Goal: Task Accomplishment & Management: Manage account settings

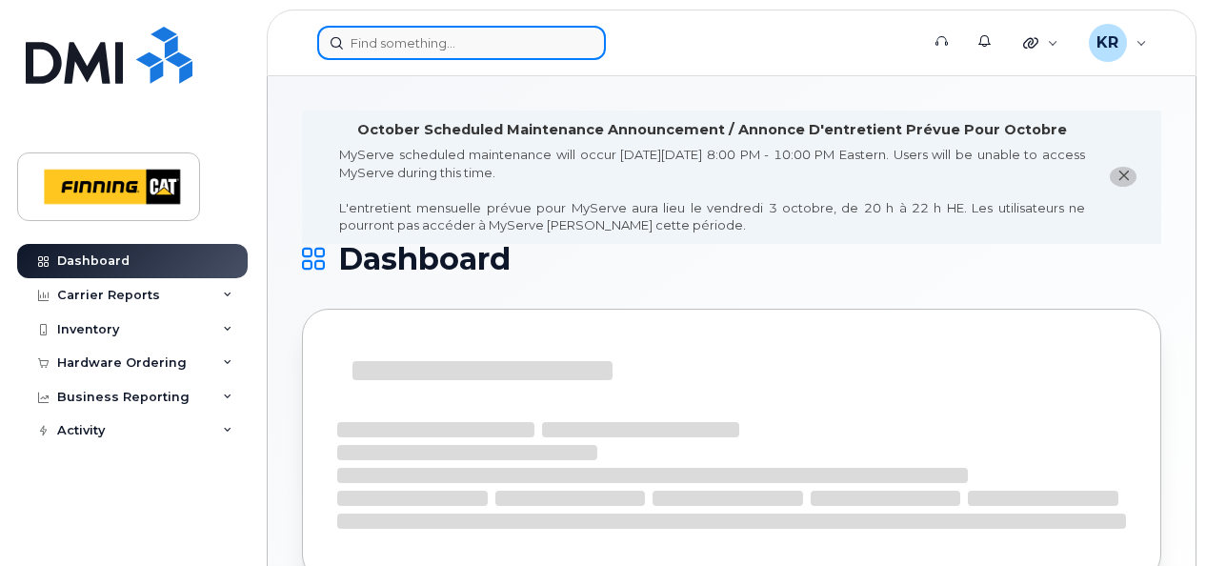
click at [422, 50] on input at bounding box center [461, 43] width 289 height 34
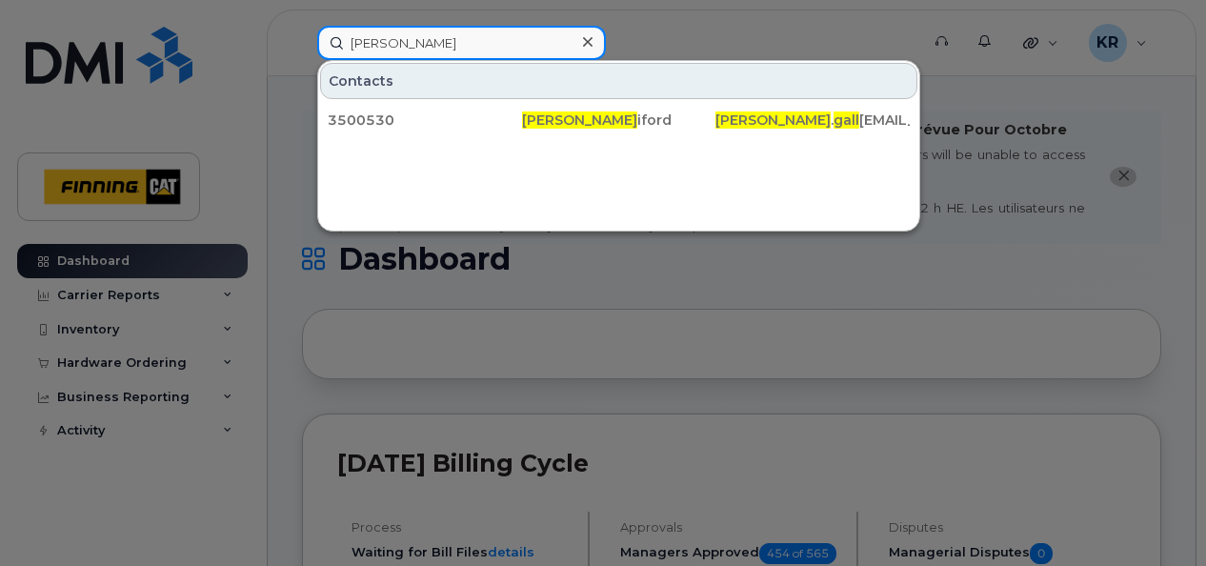
type input "adam gall"
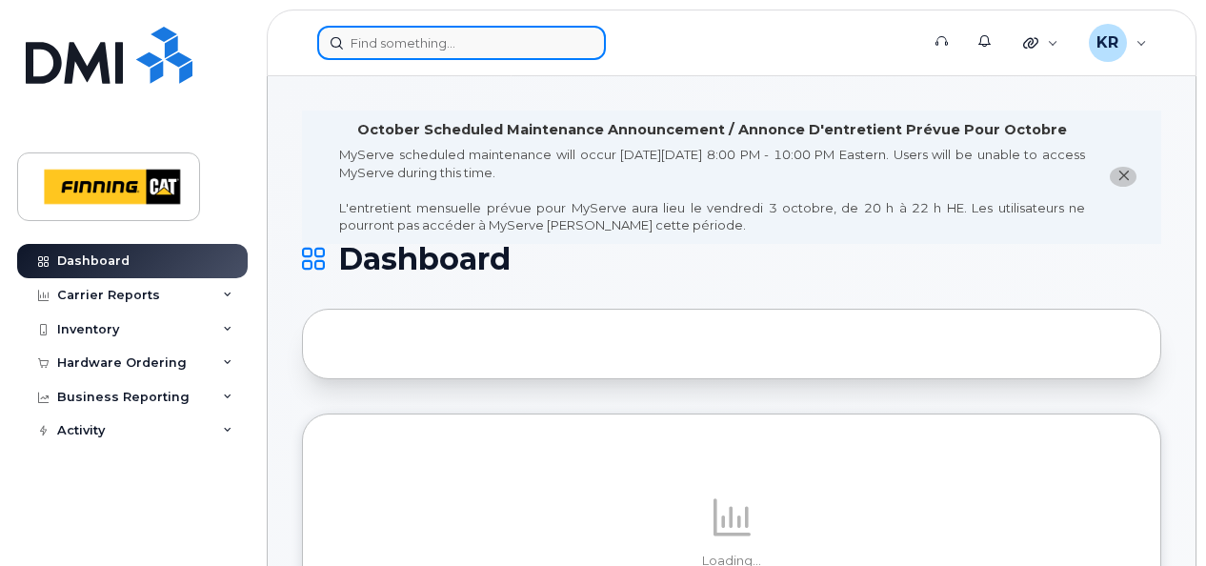
click at [384, 40] on input at bounding box center [461, 43] width 289 height 34
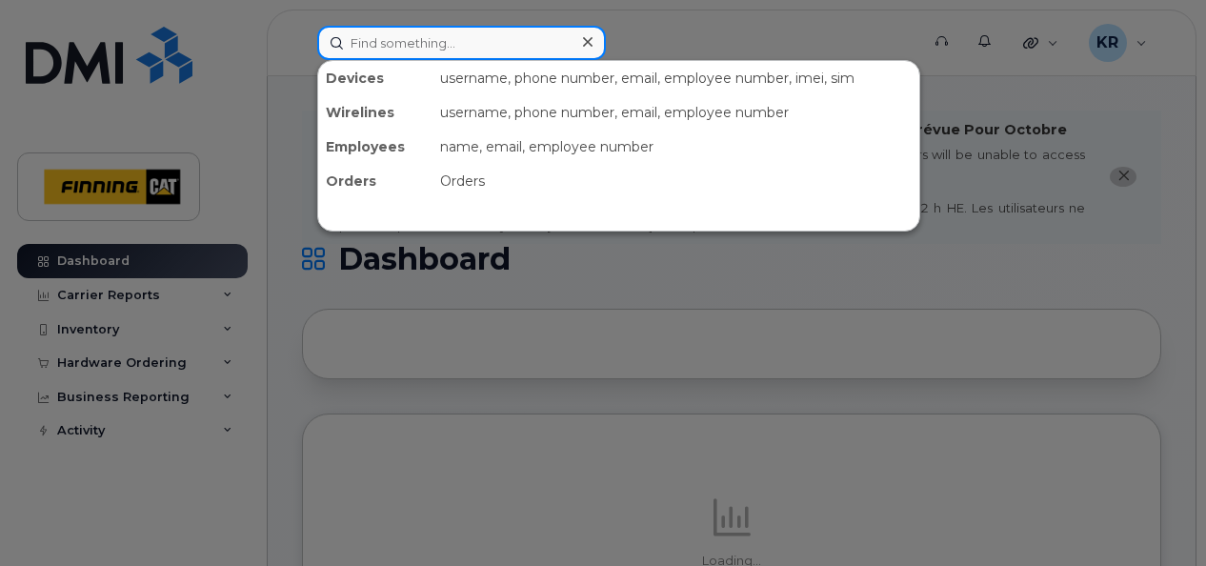
paste input "Ryan Goodin"
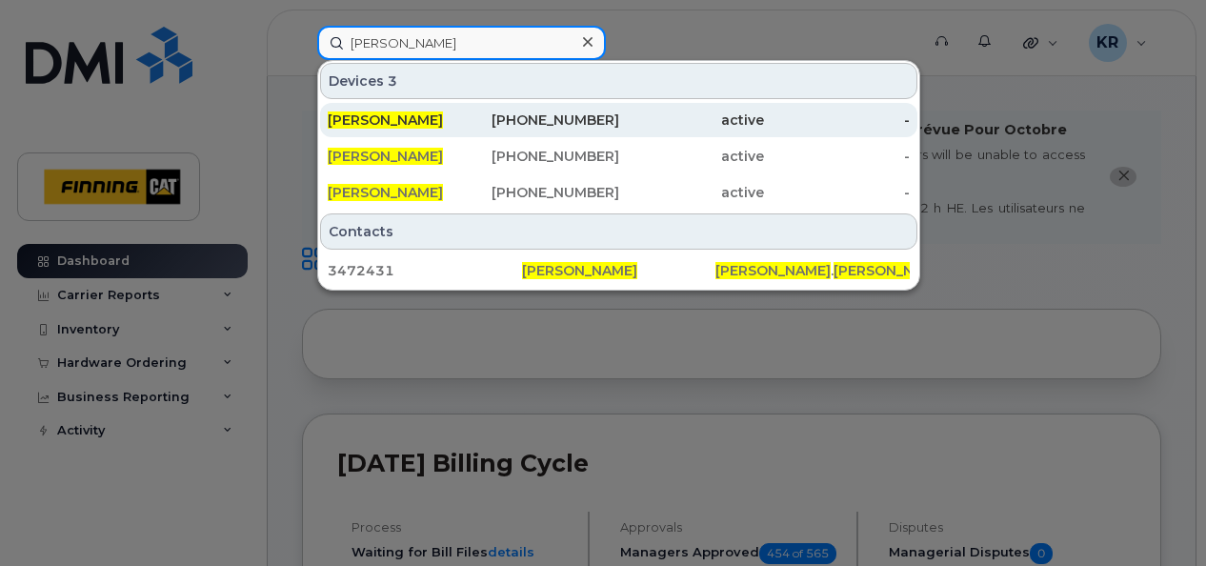
type input "Ryan Goodin"
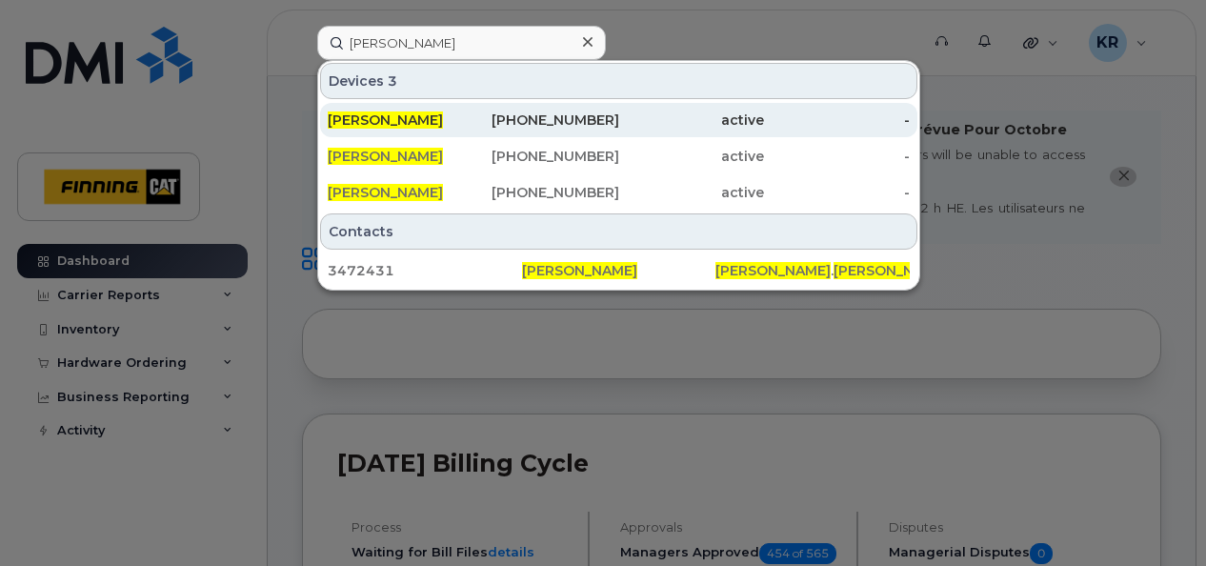
click at [579, 119] on div "639-997-0805" at bounding box center [546, 119] width 146 height 19
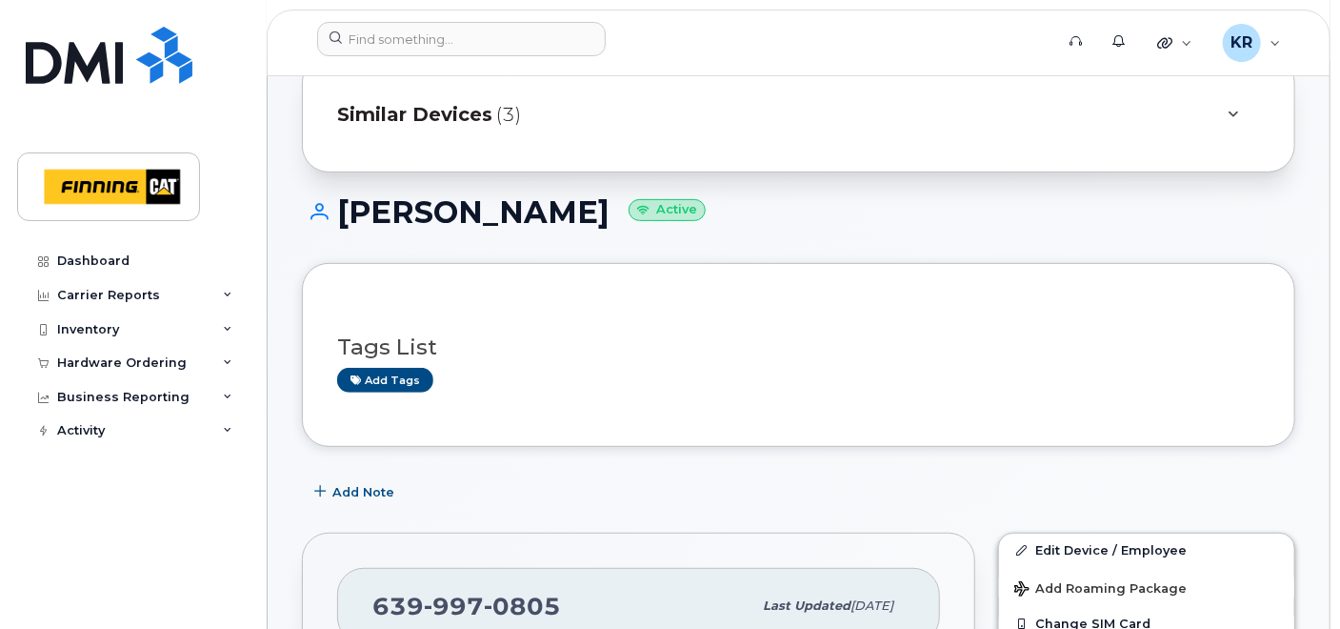
scroll to position [106, 0]
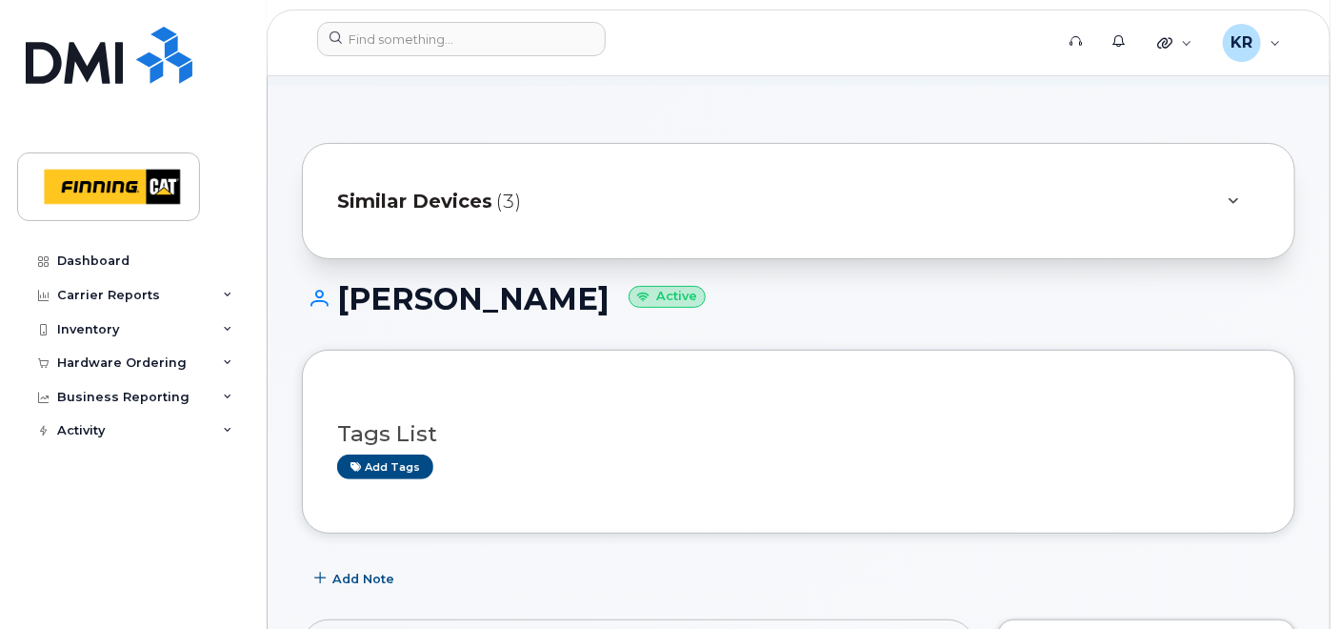
click at [459, 192] on span "Similar Devices" at bounding box center [414, 202] width 155 height 28
drag, startPoint x: 459, startPoint y: 192, endPoint x: 388, endPoint y: 225, distance: 78.4
click at [389, 224] on div "Similar Devices (3)" at bounding box center [798, 201] width 993 height 116
click at [443, 204] on span "Similar Devices" at bounding box center [414, 202] width 155 height 28
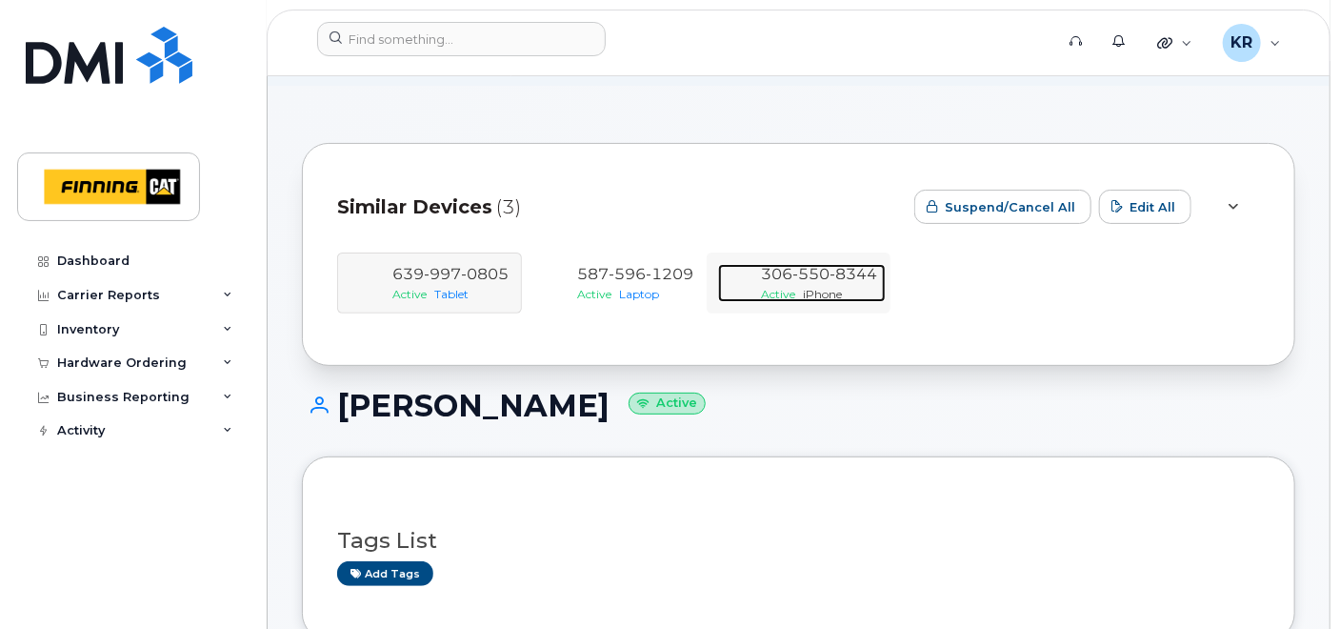
click at [855, 272] on span "8344" at bounding box center [854, 274] width 48 height 18
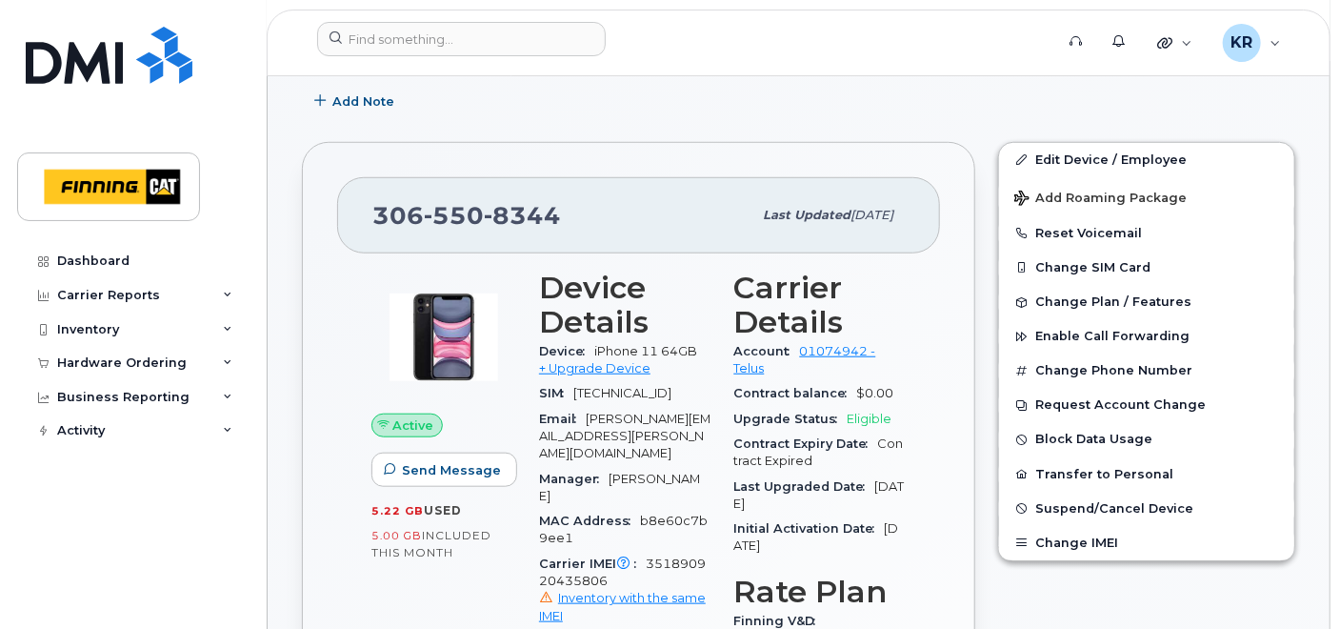
scroll to position [529, 0]
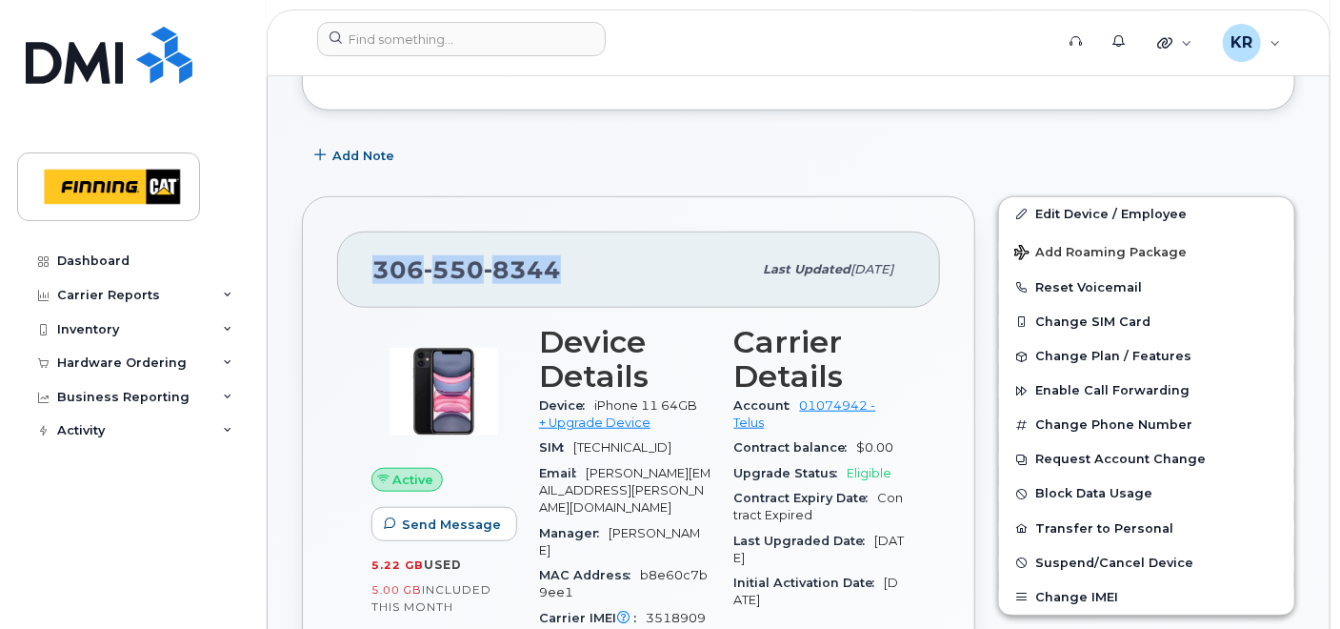
drag, startPoint x: 372, startPoint y: 258, endPoint x: 555, endPoint y: 264, distance: 182.9
click at [555, 264] on span "306 550 8344" at bounding box center [466, 269] width 189 height 29
copy span "306 550 8344"
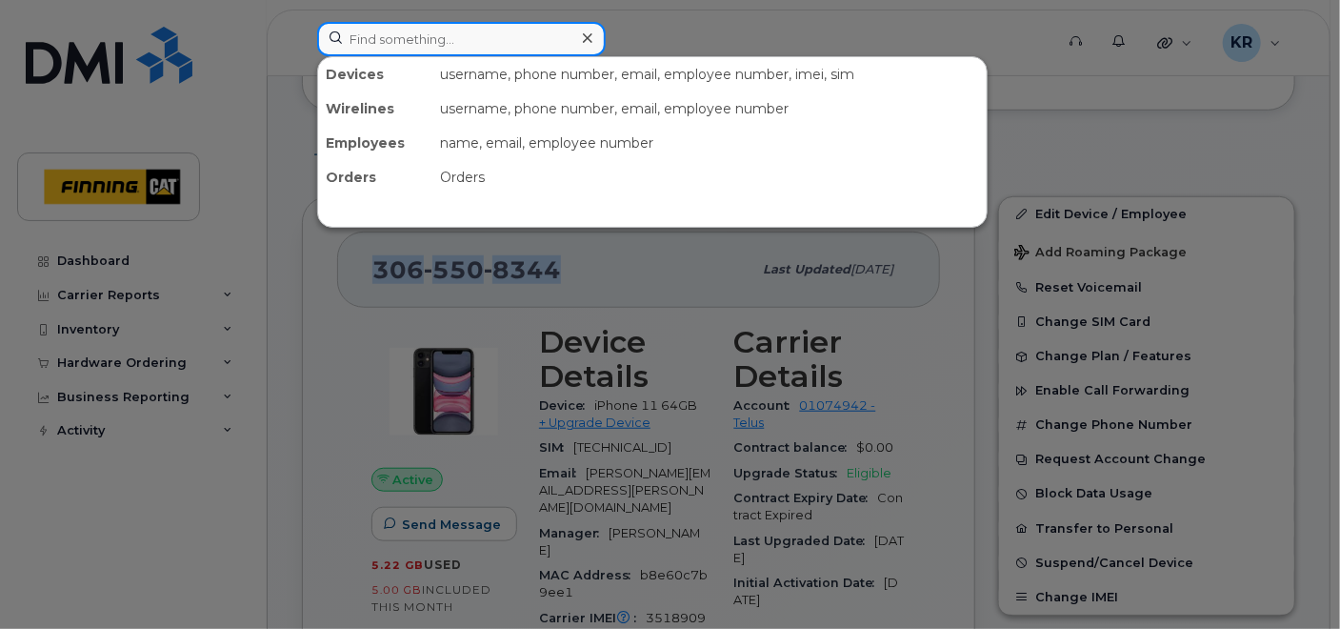
click at [403, 42] on input at bounding box center [461, 39] width 289 height 34
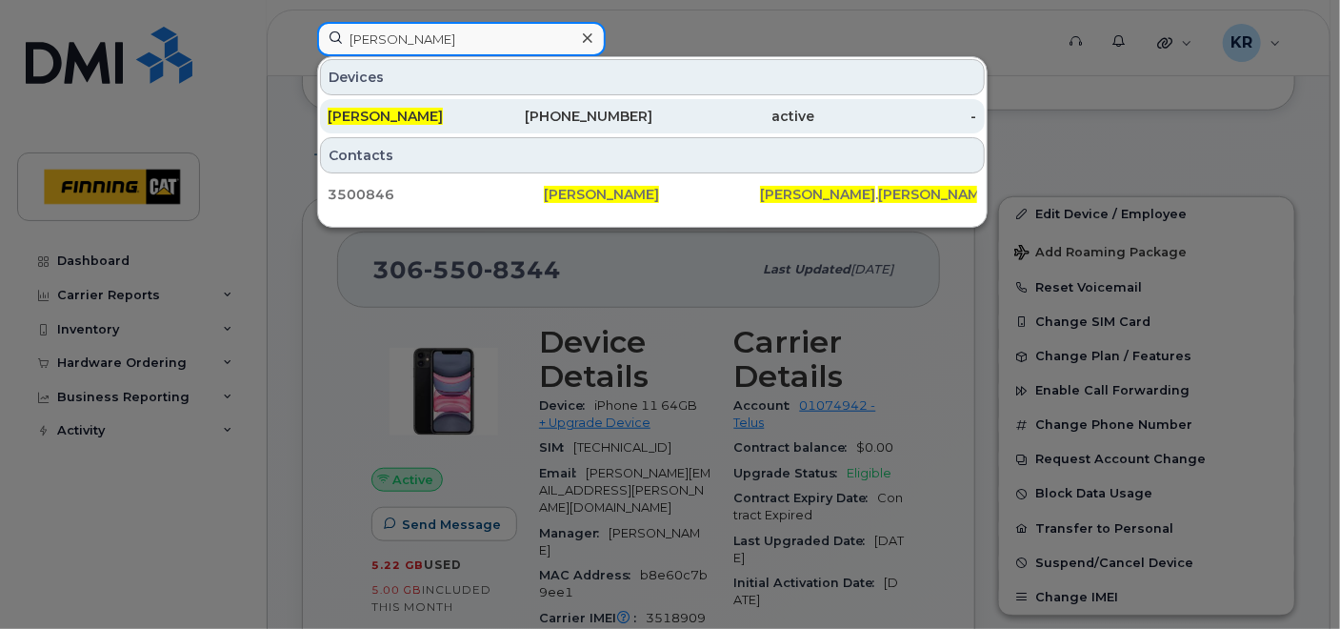
type input "steve furney"
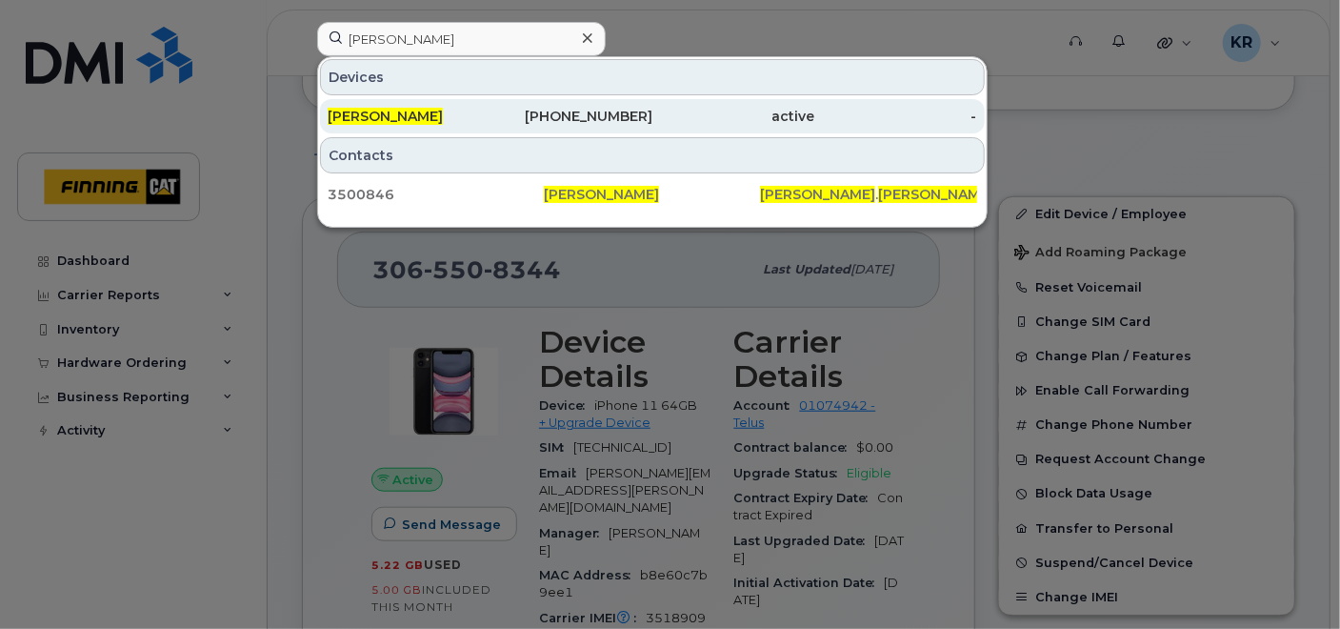
click at [611, 114] on div "587-591-8459" at bounding box center [571, 116] width 162 height 19
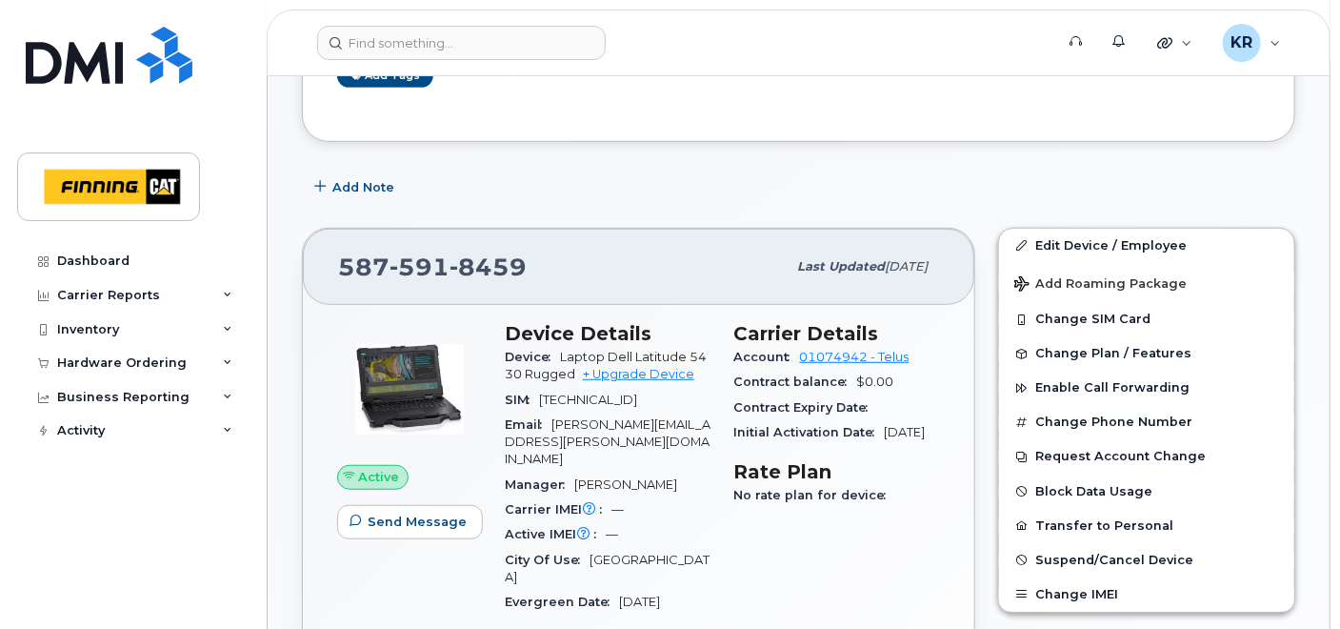
scroll to position [423, 0]
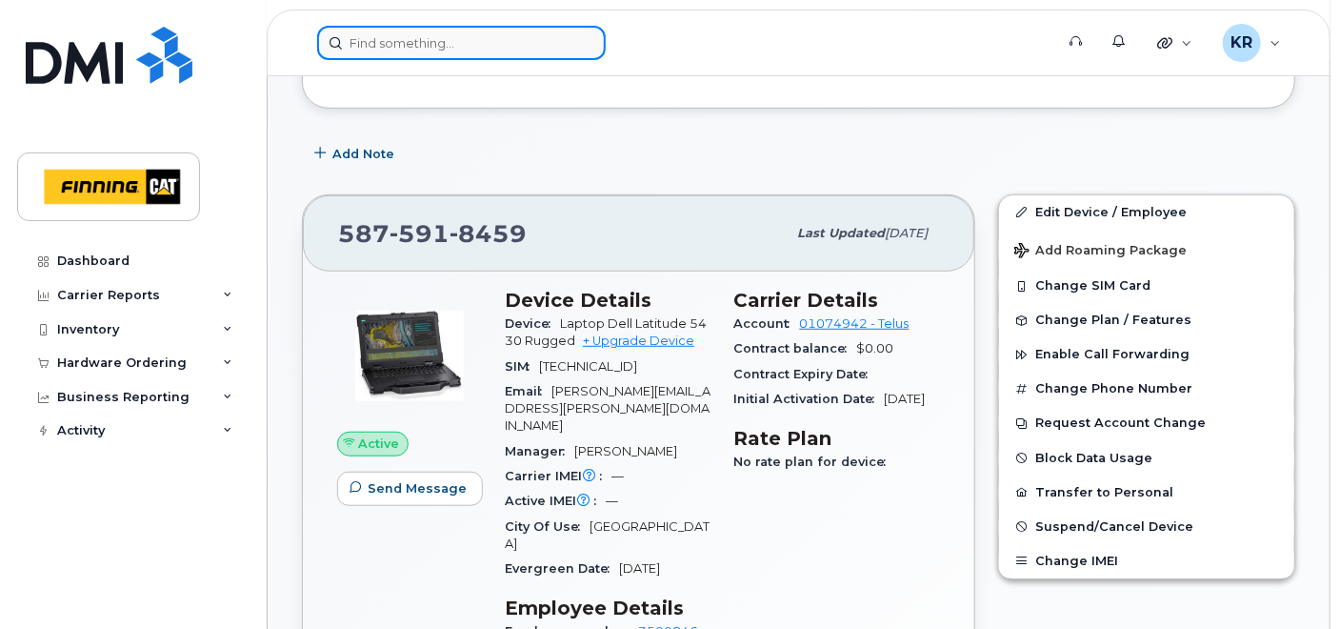
click at [513, 38] on input at bounding box center [461, 43] width 289 height 34
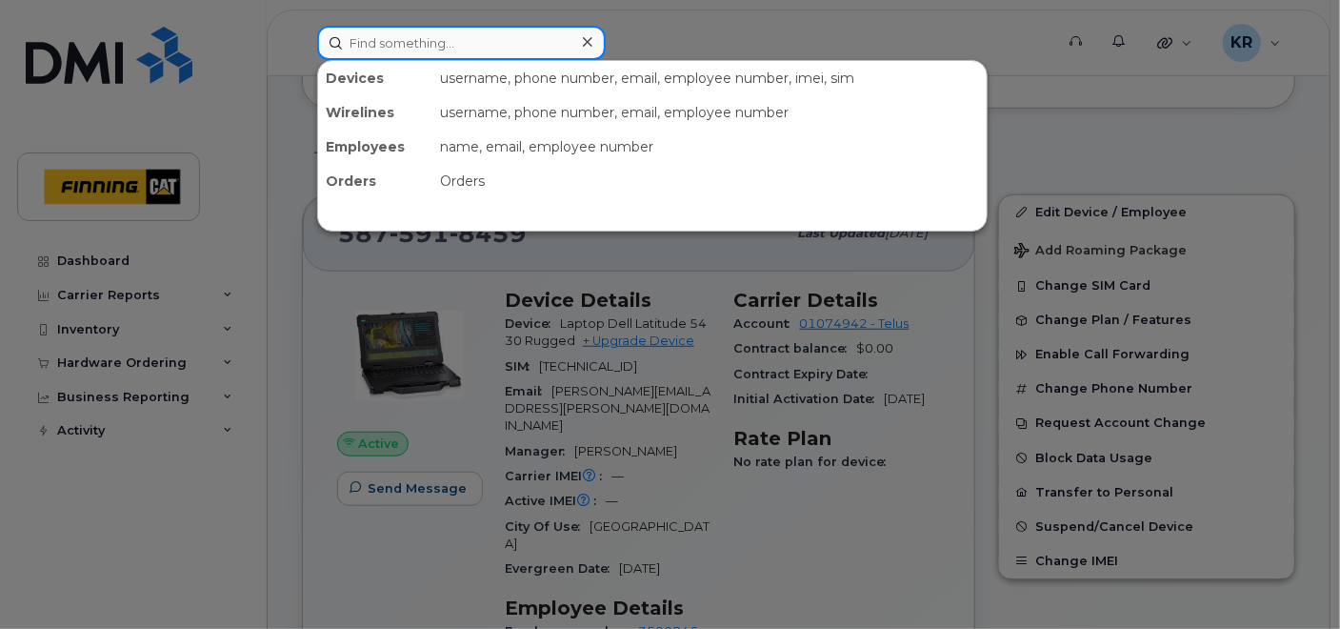
paste input "[PHONE_NUMBER]"
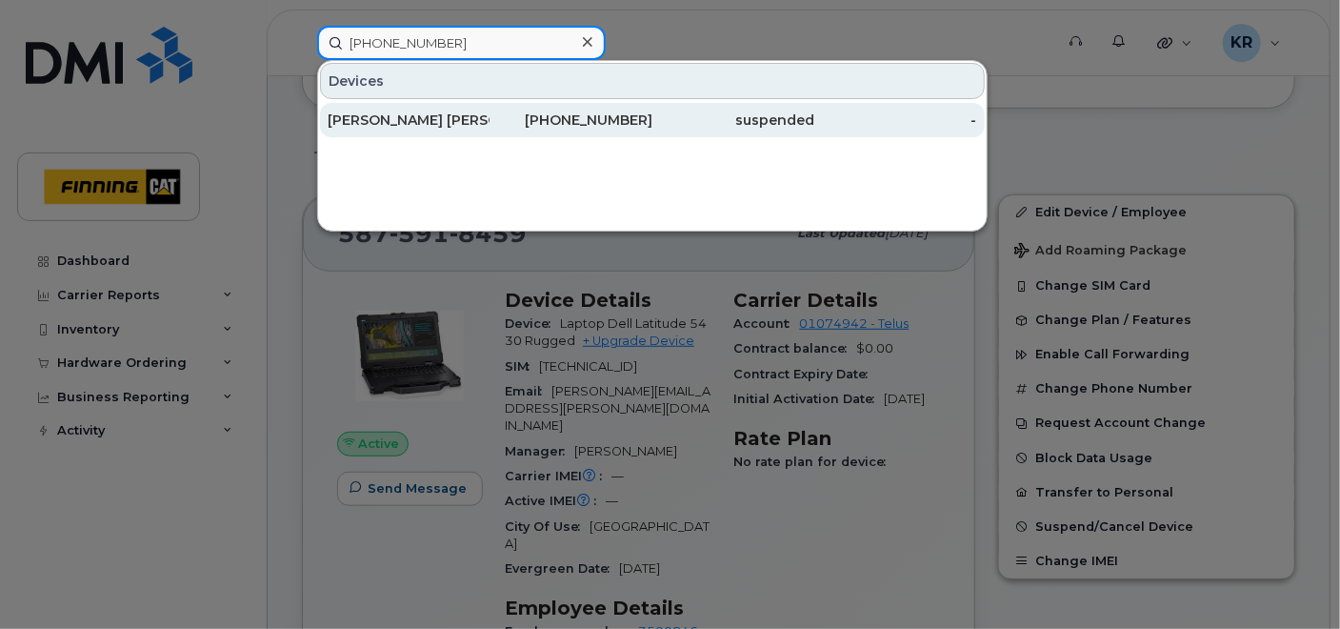
type input "[PHONE_NUMBER]"
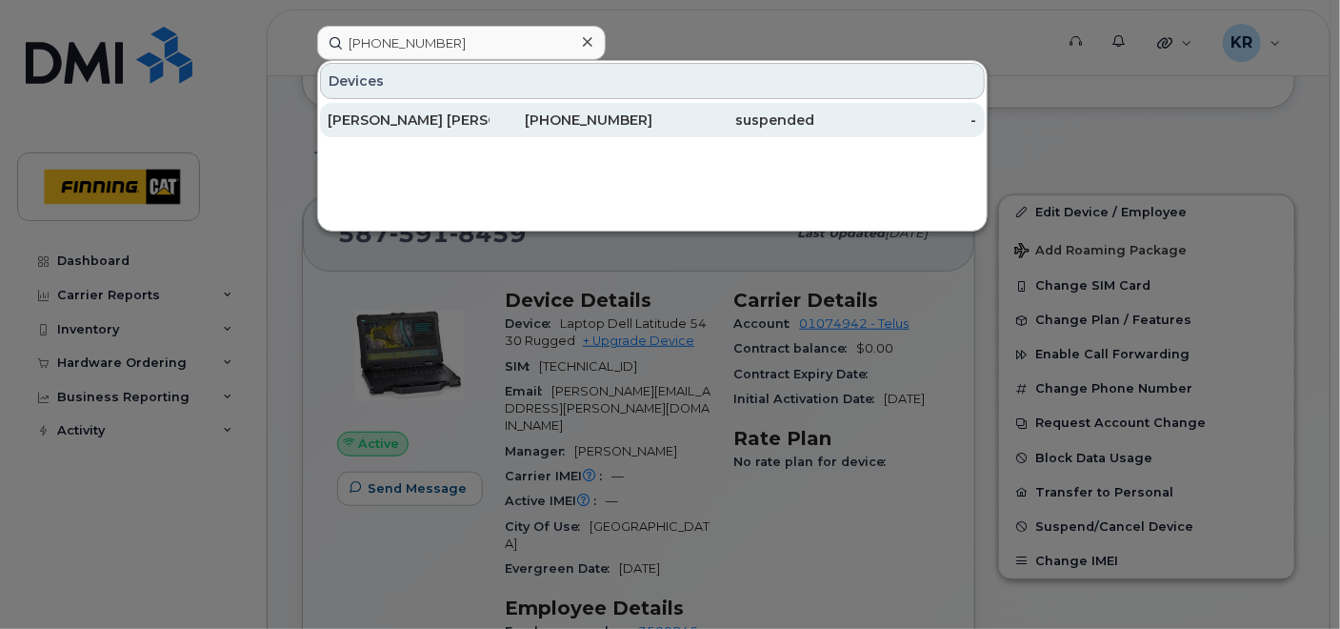
click at [565, 114] on div "[PHONE_NUMBER]" at bounding box center [571, 119] width 162 height 19
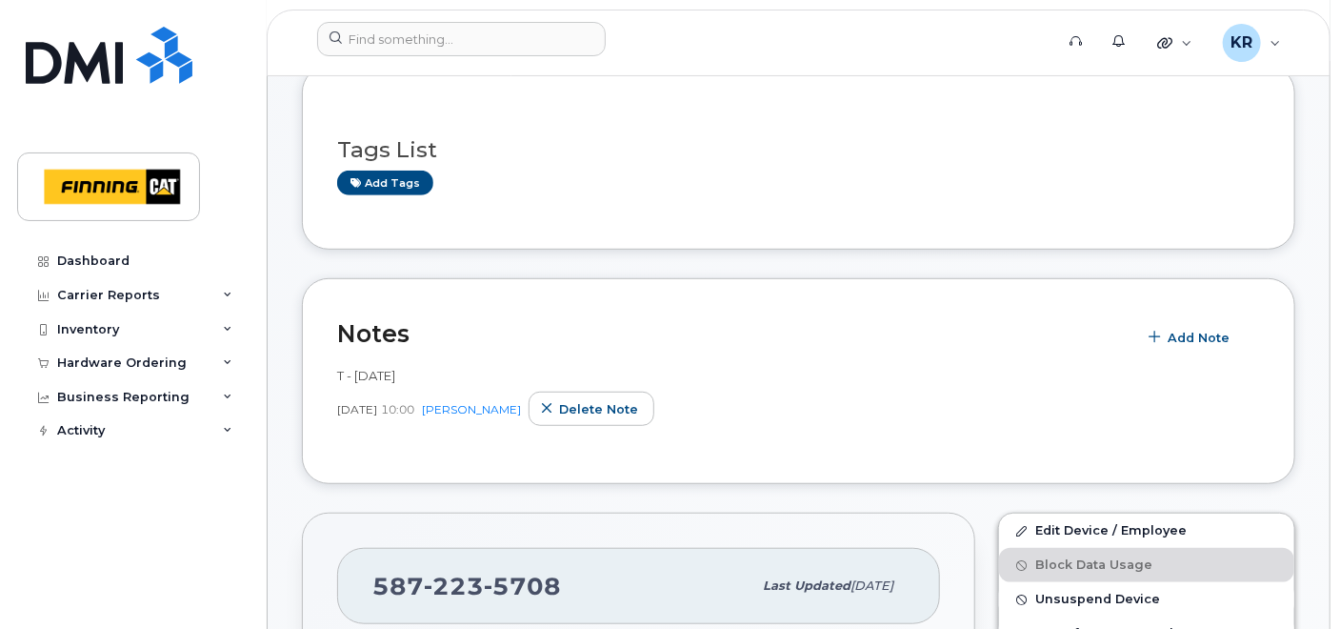
scroll to position [423, 0]
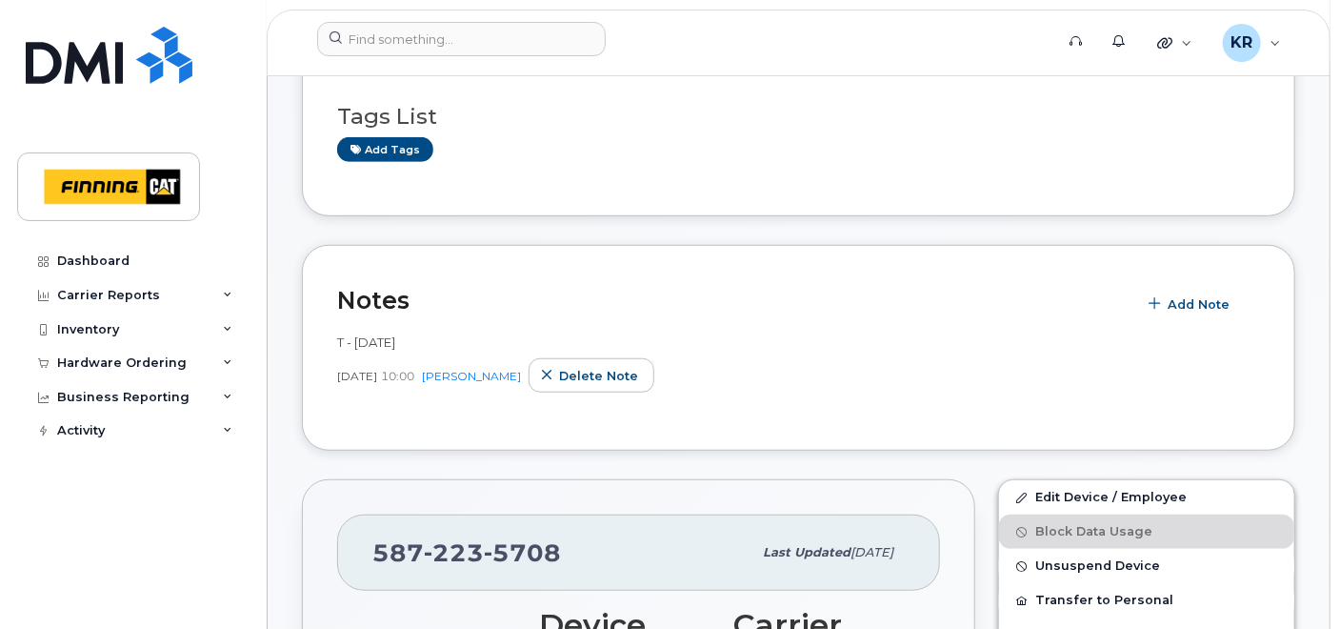
click at [409, 134] on div "Tags List Add tags" at bounding box center [798, 124] width 923 height 73
click at [412, 149] on link "Add tags" at bounding box center [385, 149] width 96 height 24
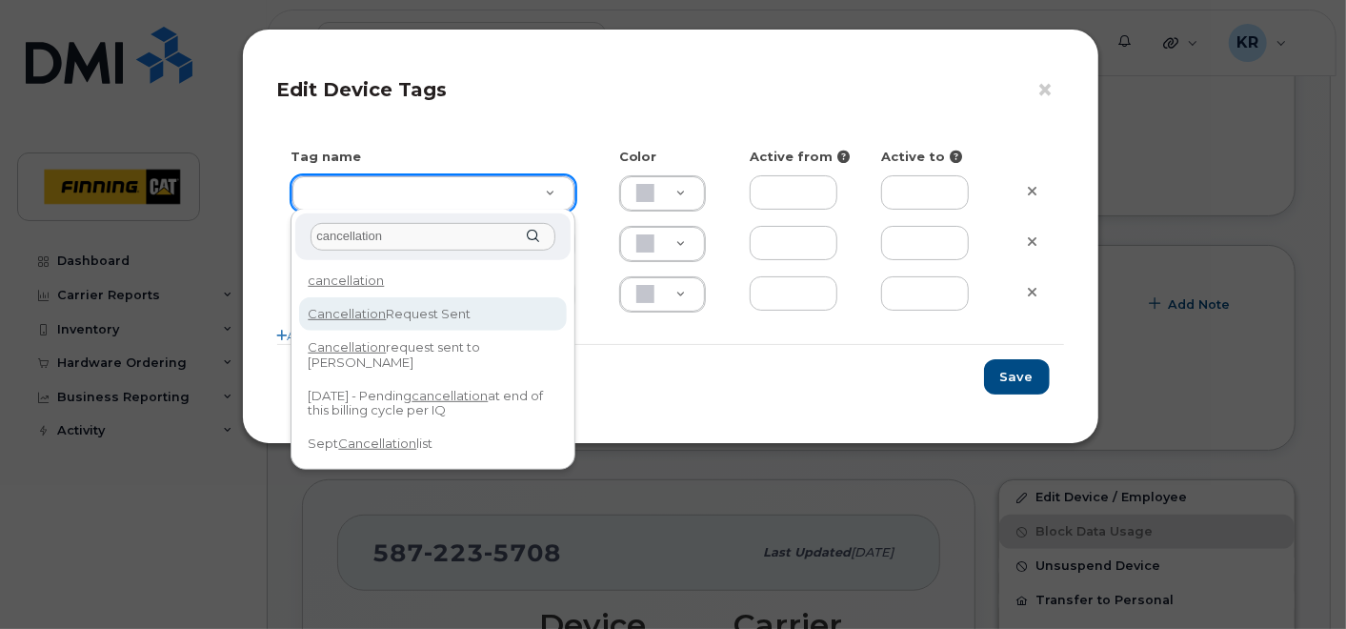
type input "cancellation"
type input "Cancellation Request Sent"
type input "FDDCC5"
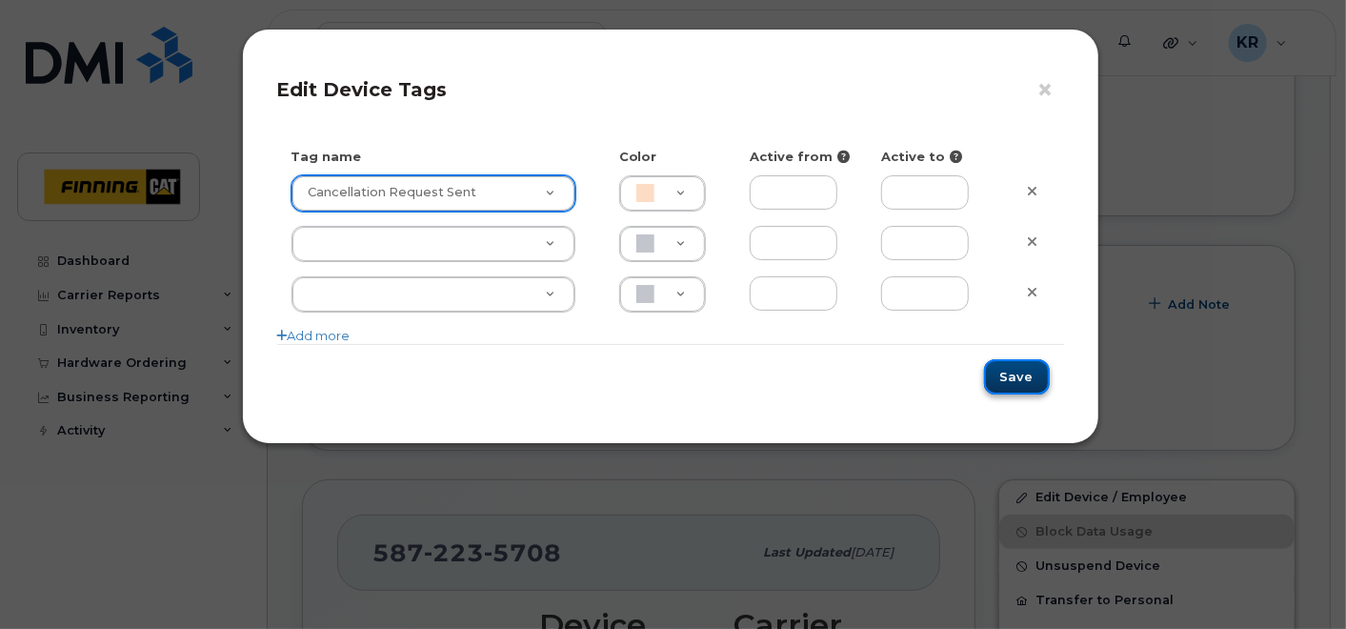
click at [1023, 372] on button "Save" at bounding box center [1017, 376] width 66 height 35
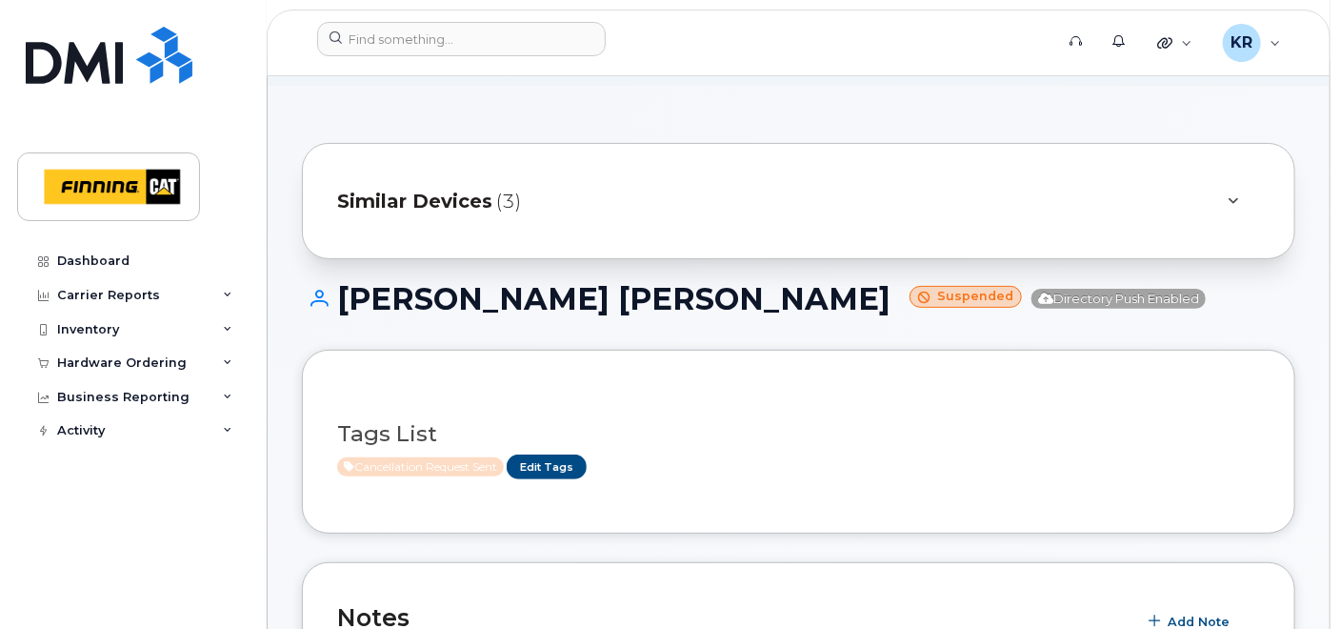
scroll to position [0, 0]
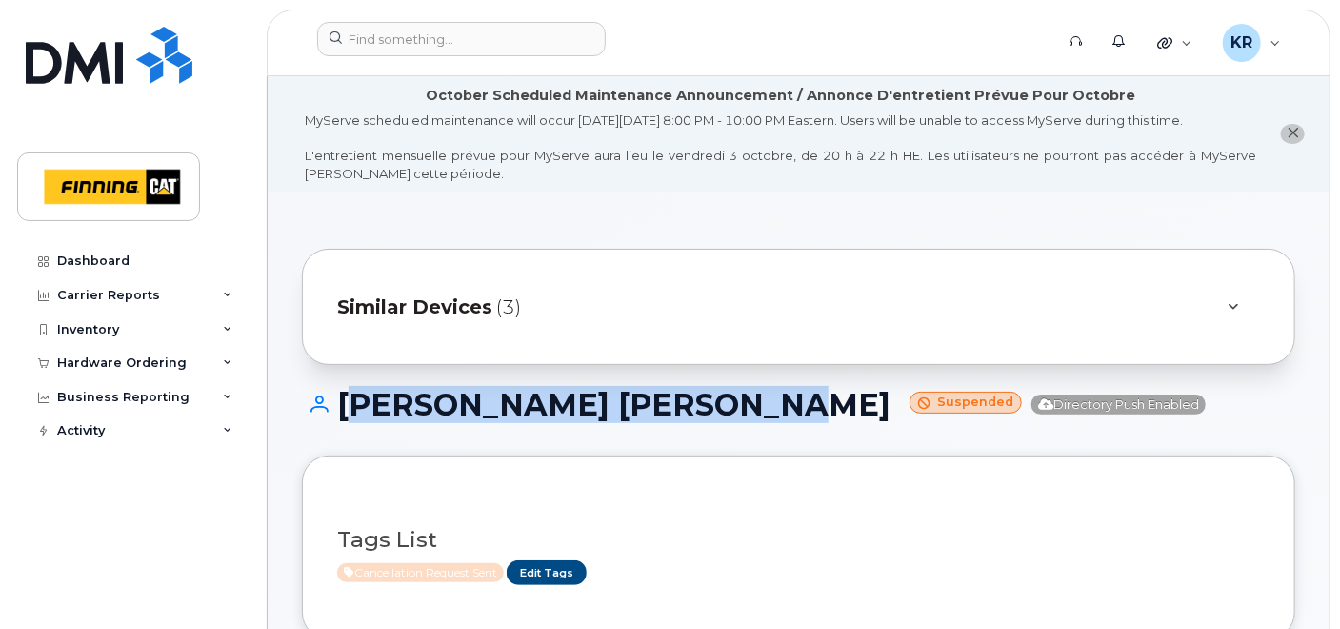
drag, startPoint x: 340, startPoint y: 400, endPoint x: 715, endPoint y: 408, distance: 375.3
click at [715, 408] on h1 "[PERSON_NAME] [PERSON_NAME] Suspended Directory Push Enabled" at bounding box center [798, 404] width 993 height 33
copy h1 "[PERSON_NAME] [PERSON_NAME]"
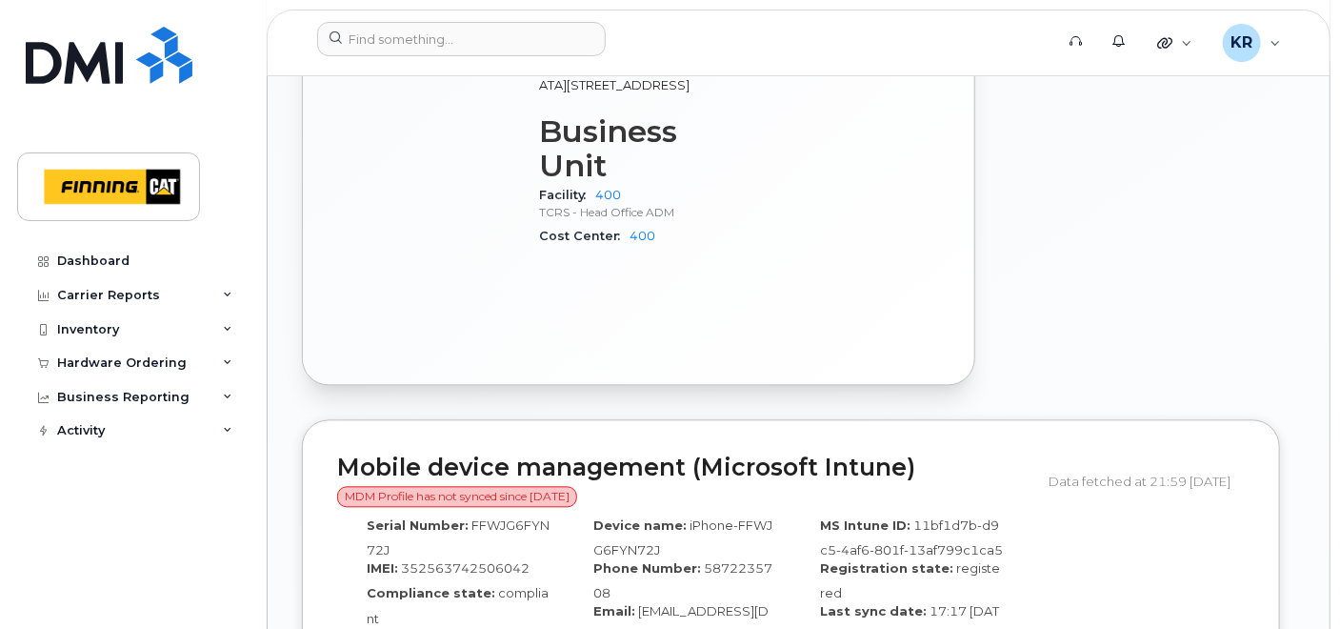
scroll to position [1692, 0]
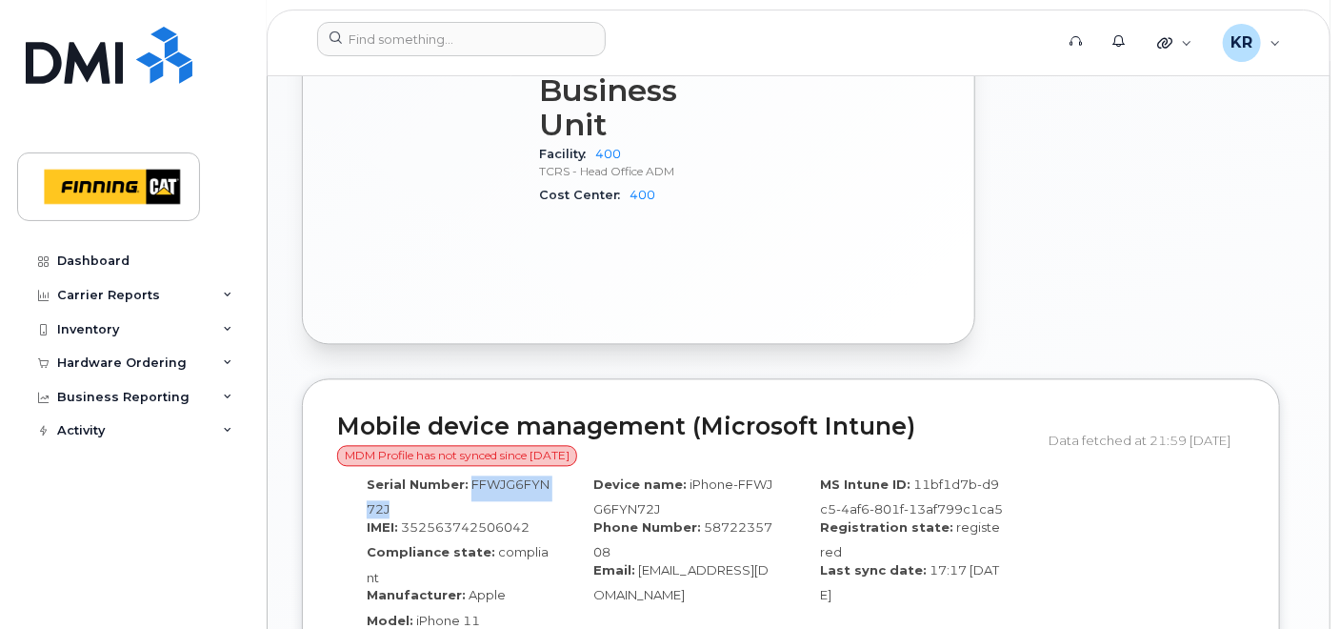
drag, startPoint x: 465, startPoint y: 478, endPoint x: 478, endPoint y: 499, distance: 24.8
click at [478, 499] on div "Serial Number: FFWJG6FYN72J" at bounding box center [450, 496] width 198 height 43
copy span "FFWJG6FYN72J"
